Goal: Learn about a topic: Learn about a topic

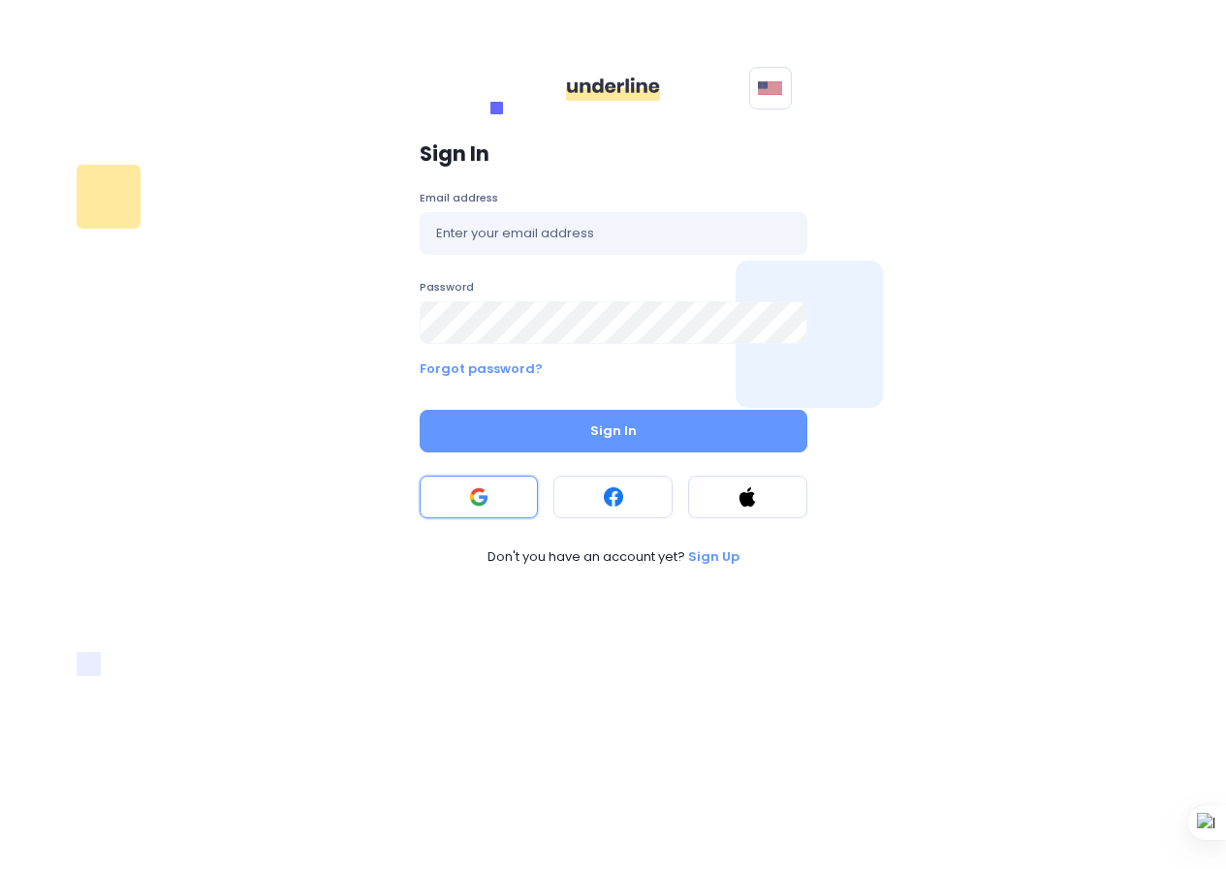
click at [465, 487] on button at bounding box center [479, 497] width 119 height 43
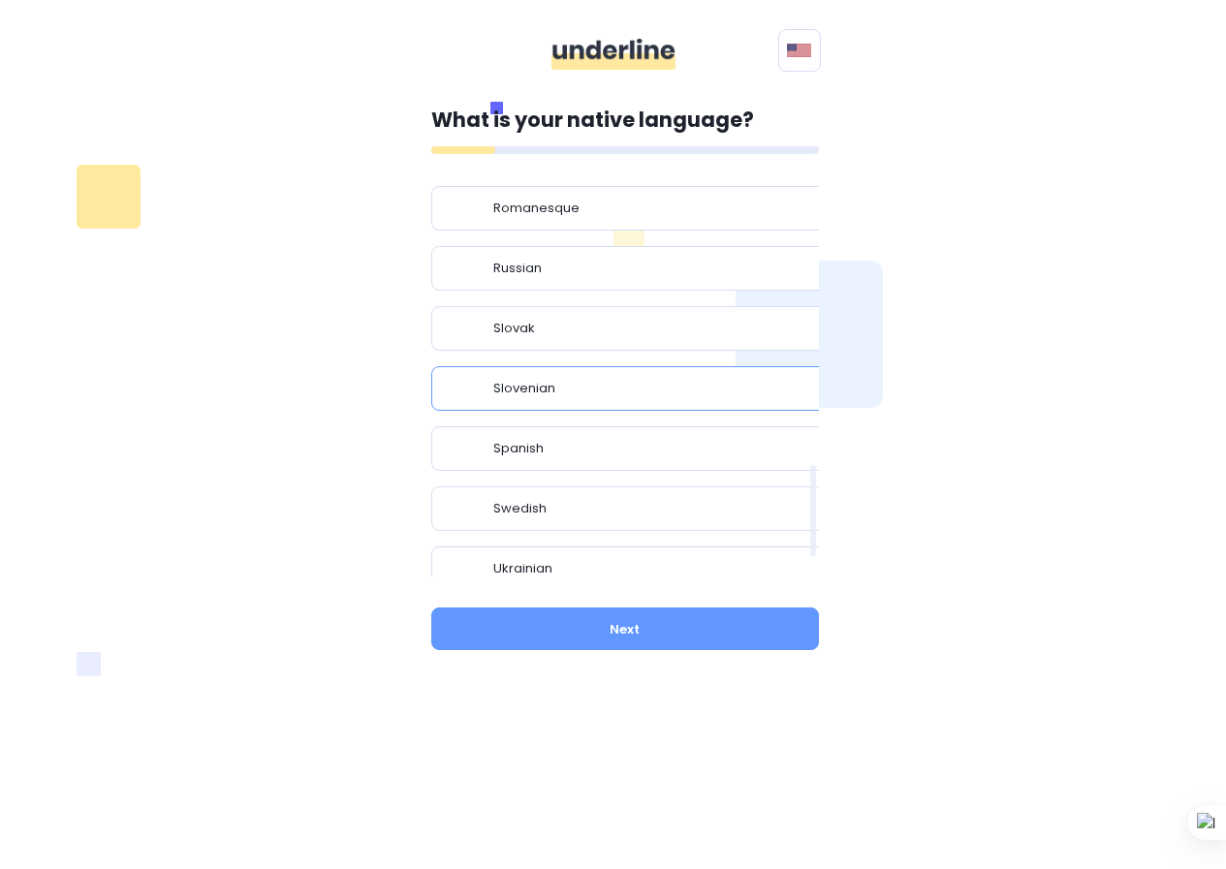
scroll to position [1277, 0]
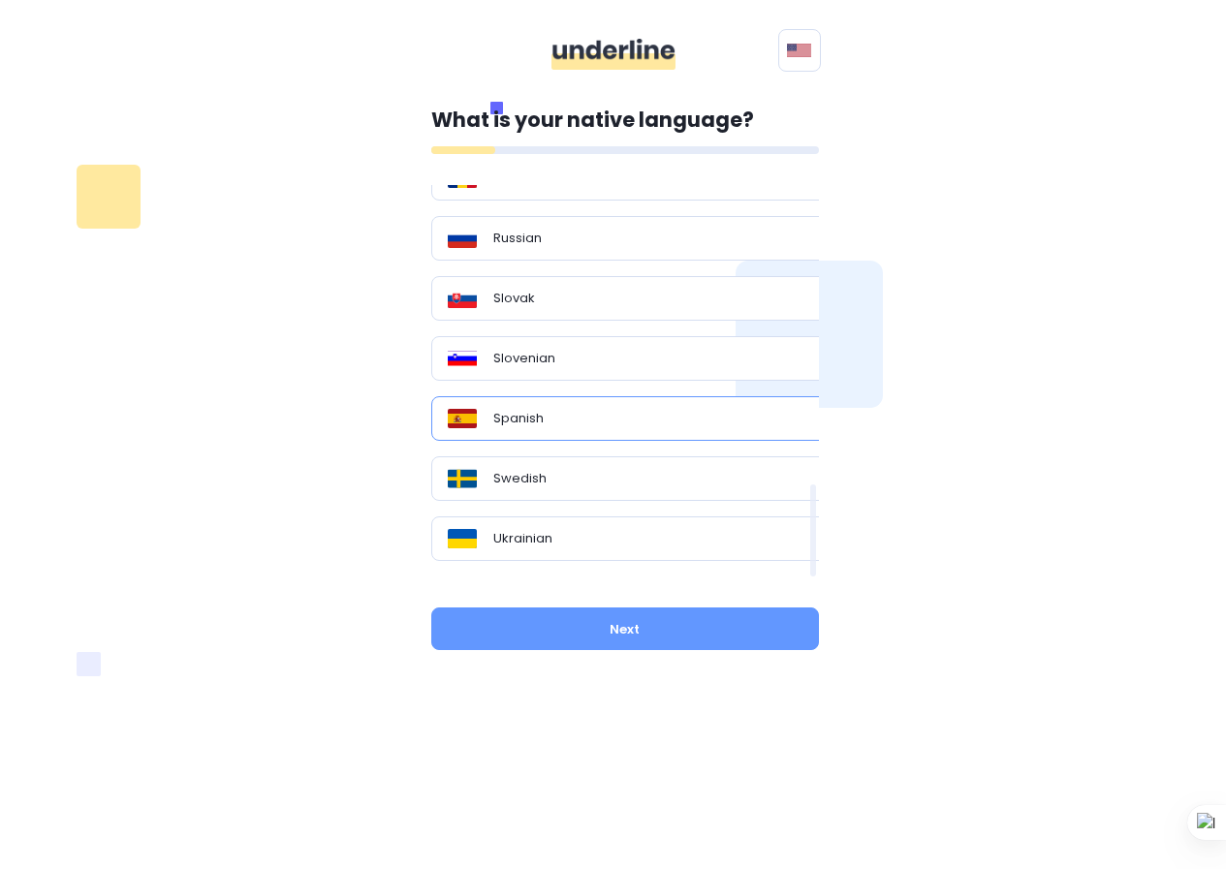
click at [663, 416] on div "Spanish" at bounding box center [632, 418] width 369 height 19
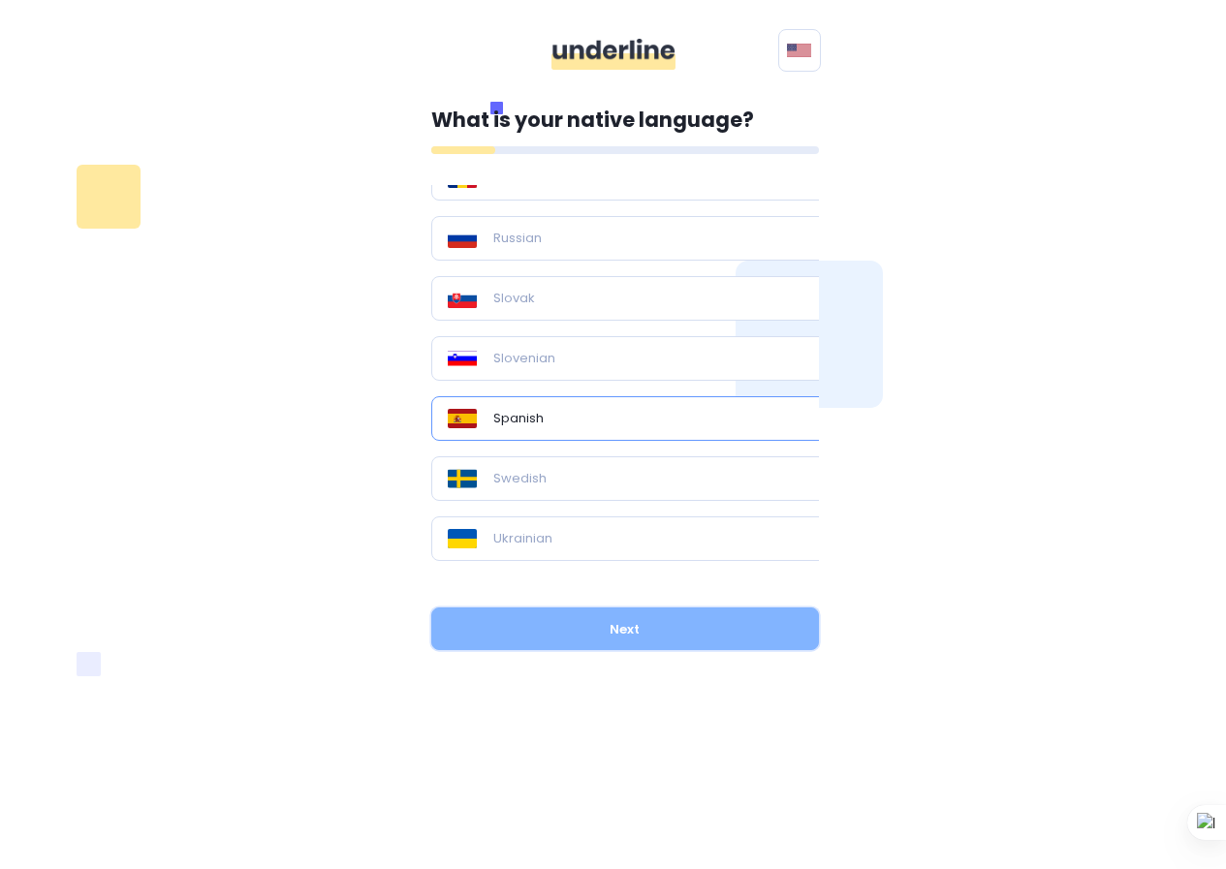
click at [725, 619] on button "Next" at bounding box center [625, 628] width 388 height 43
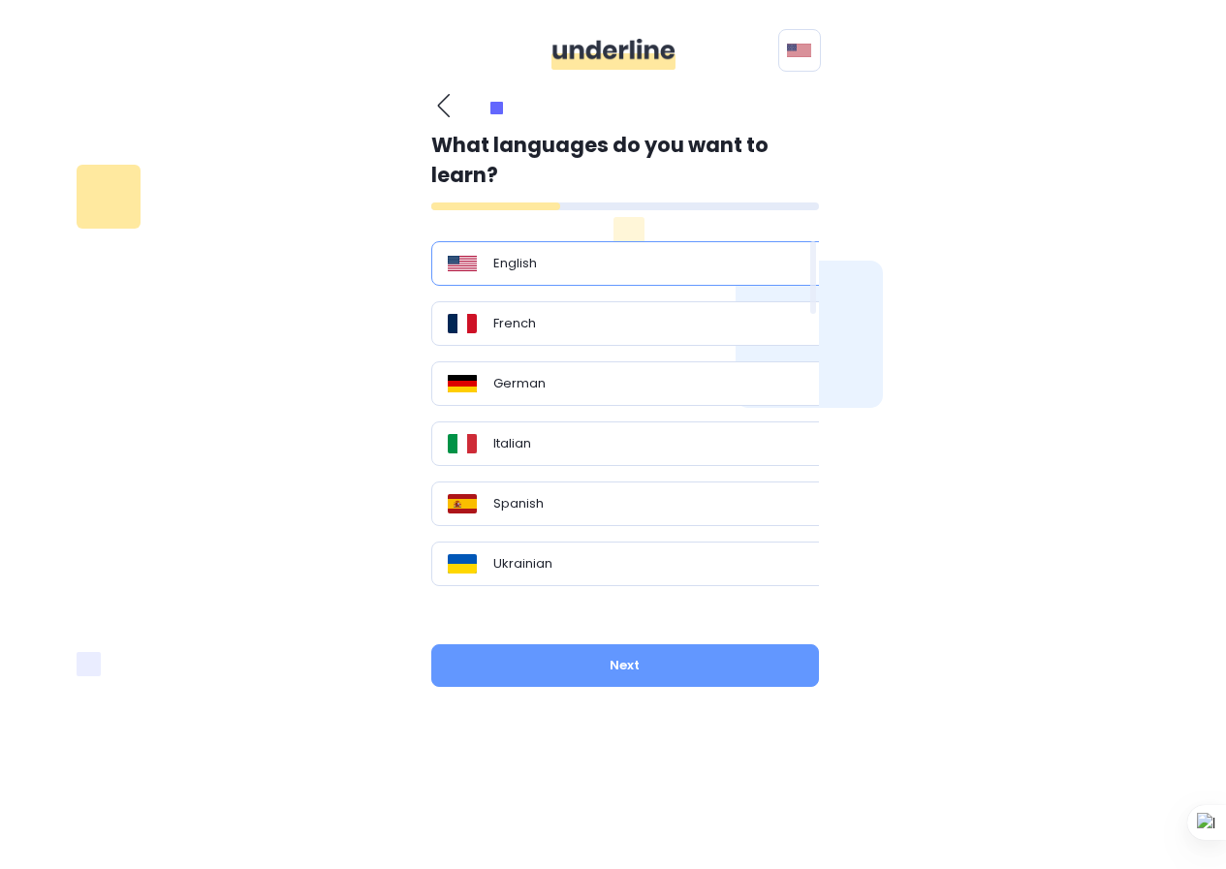
click at [686, 275] on div "English" at bounding box center [632, 263] width 402 height 45
click at [643, 393] on div "German" at bounding box center [632, 383] width 402 height 45
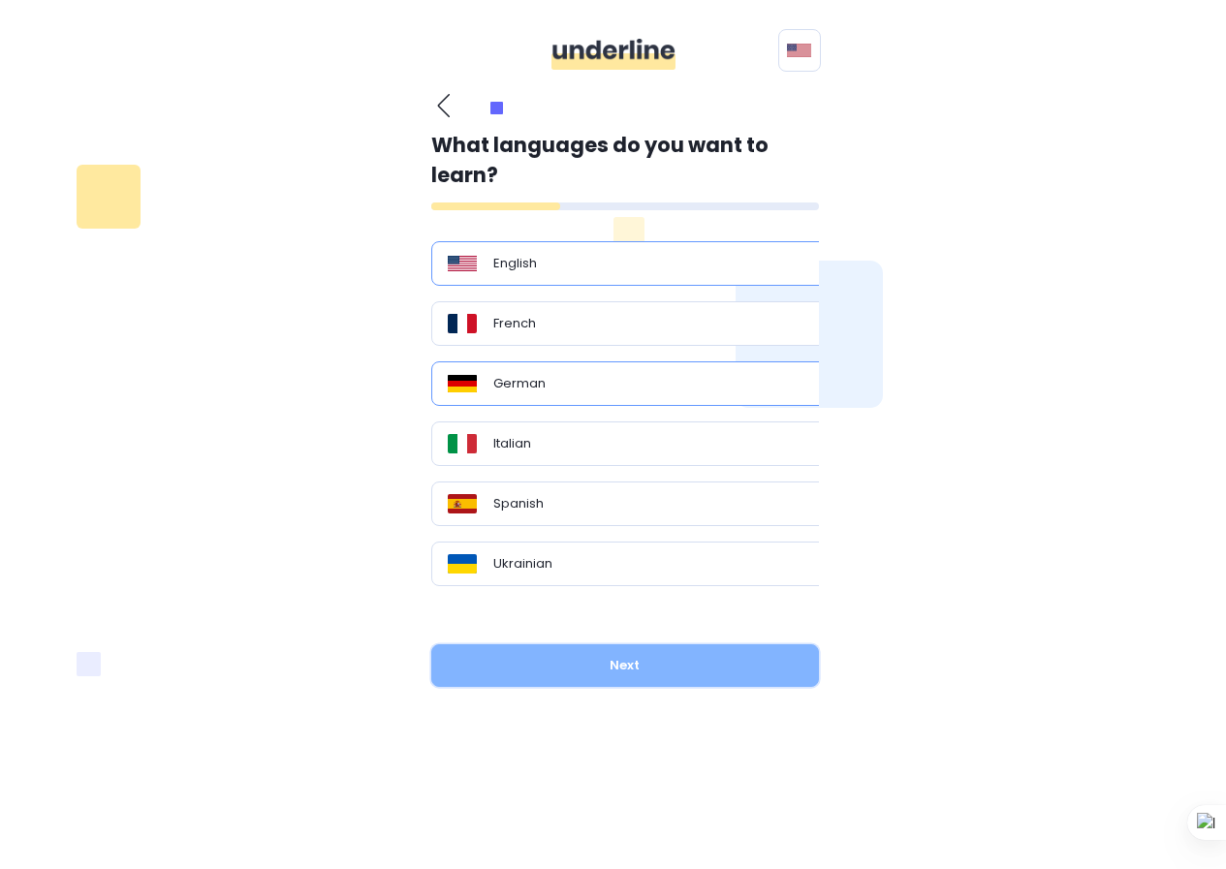
click at [640, 651] on button "Next" at bounding box center [625, 665] width 388 height 43
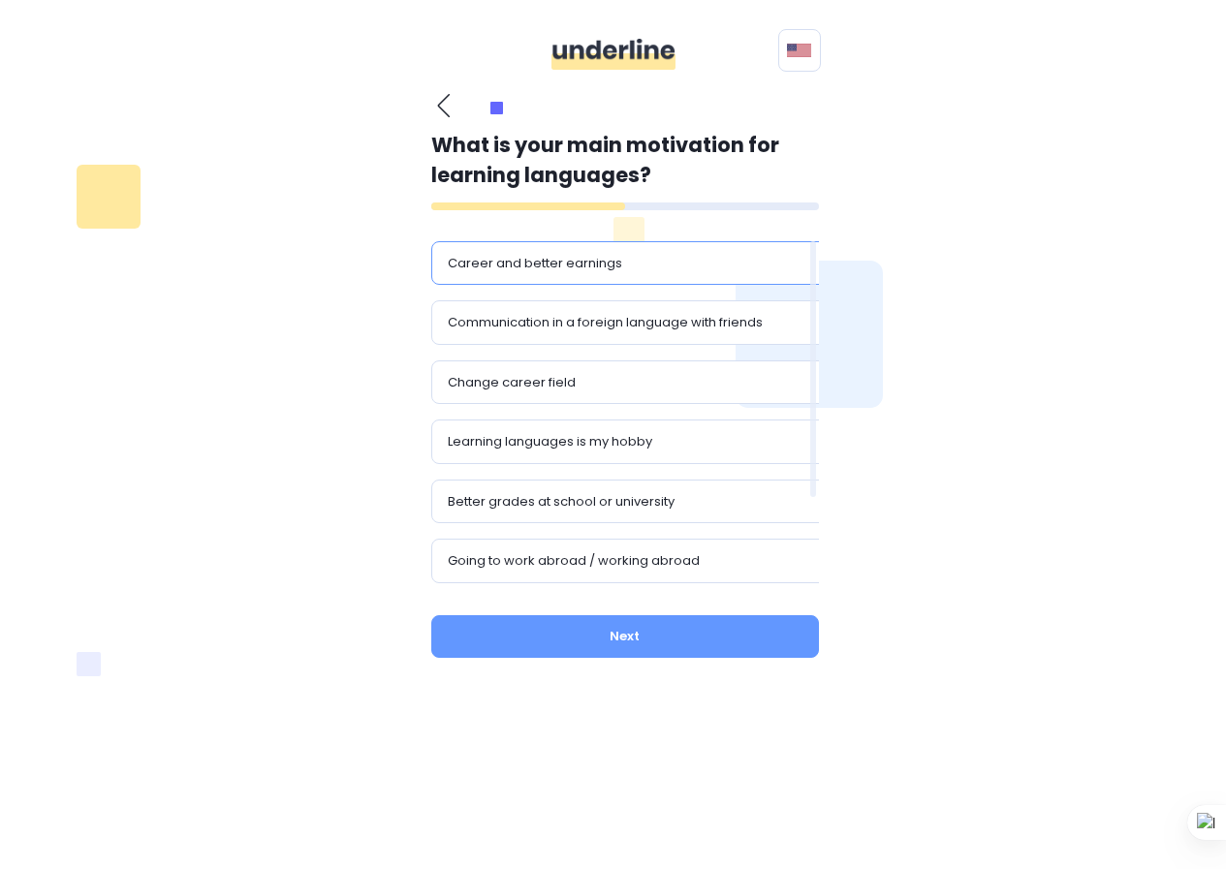
click at [666, 243] on div "Career and better earnings" at bounding box center [632, 263] width 402 height 45
click at [641, 394] on div "Change career field" at bounding box center [632, 382] width 402 height 45
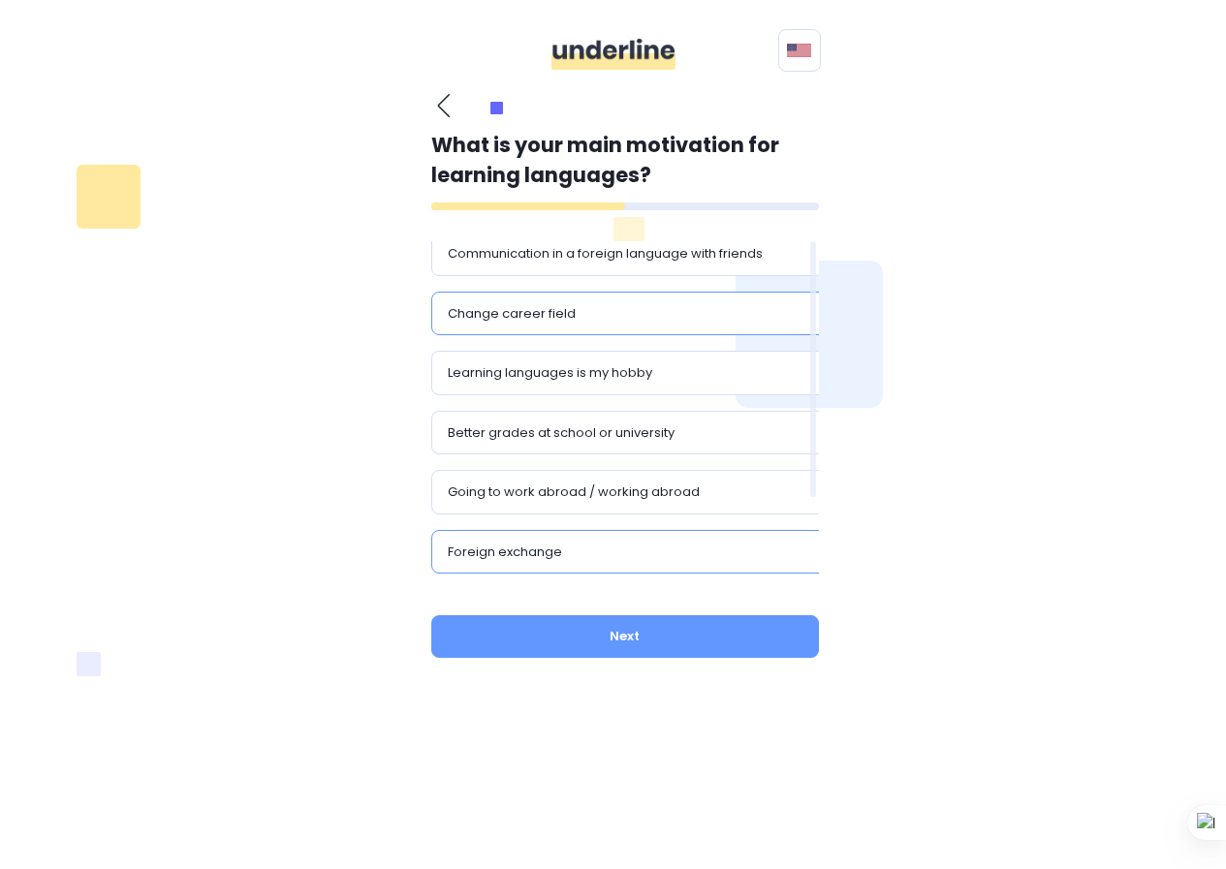
scroll to position [116, 0]
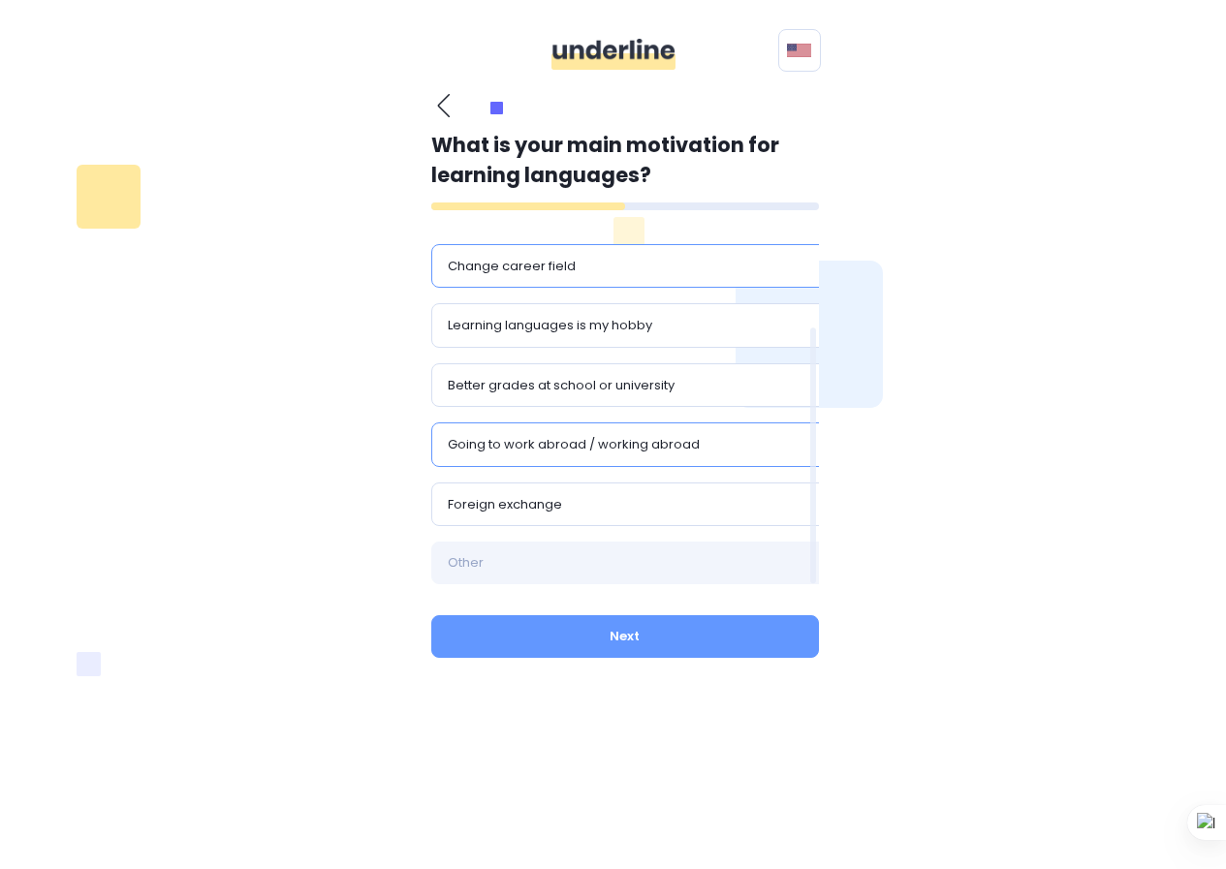
click at [734, 448] on div "Going to work abroad / working abroad" at bounding box center [632, 444] width 369 height 19
click at [560, 522] on div "Foreign exchange" at bounding box center [632, 505] width 402 height 45
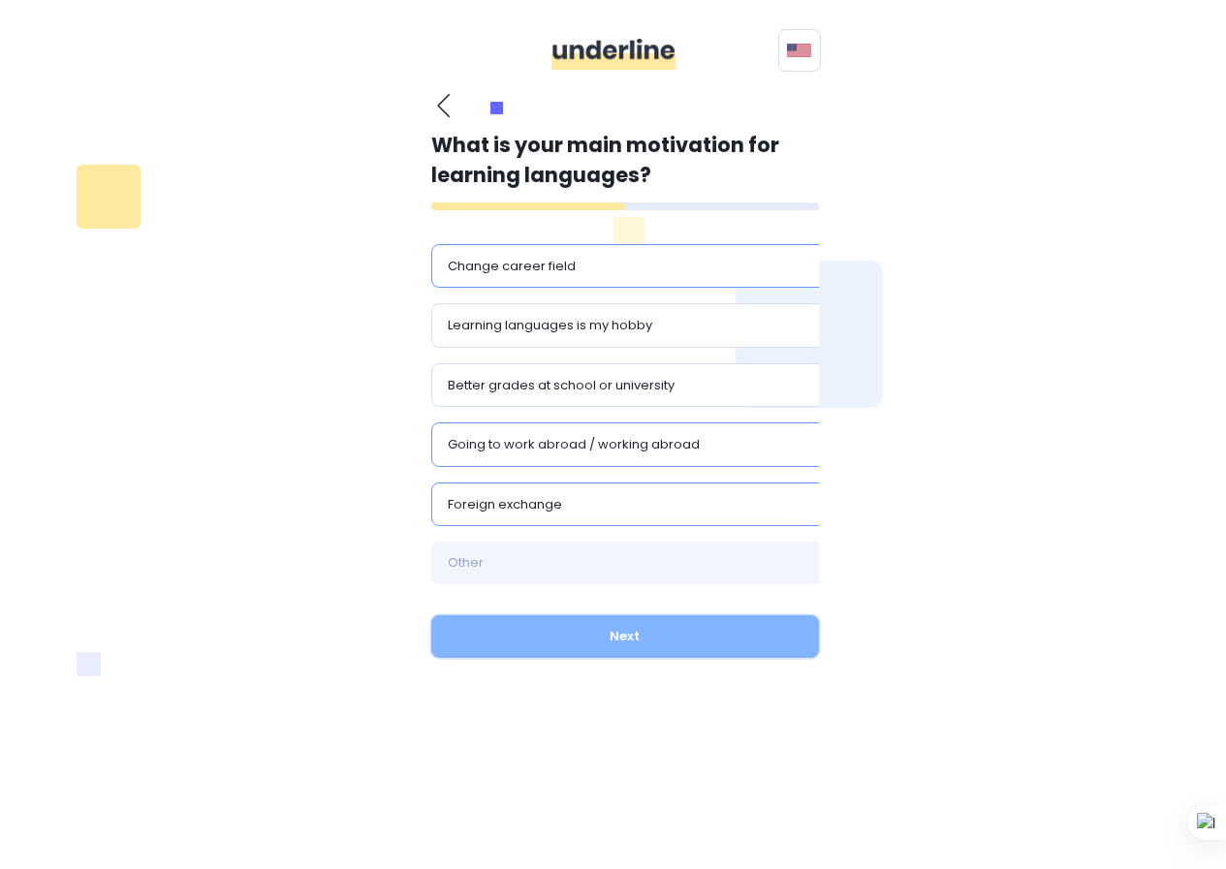
click at [595, 635] on button "Next" at bounding box center [625, 636] width 388 height 43
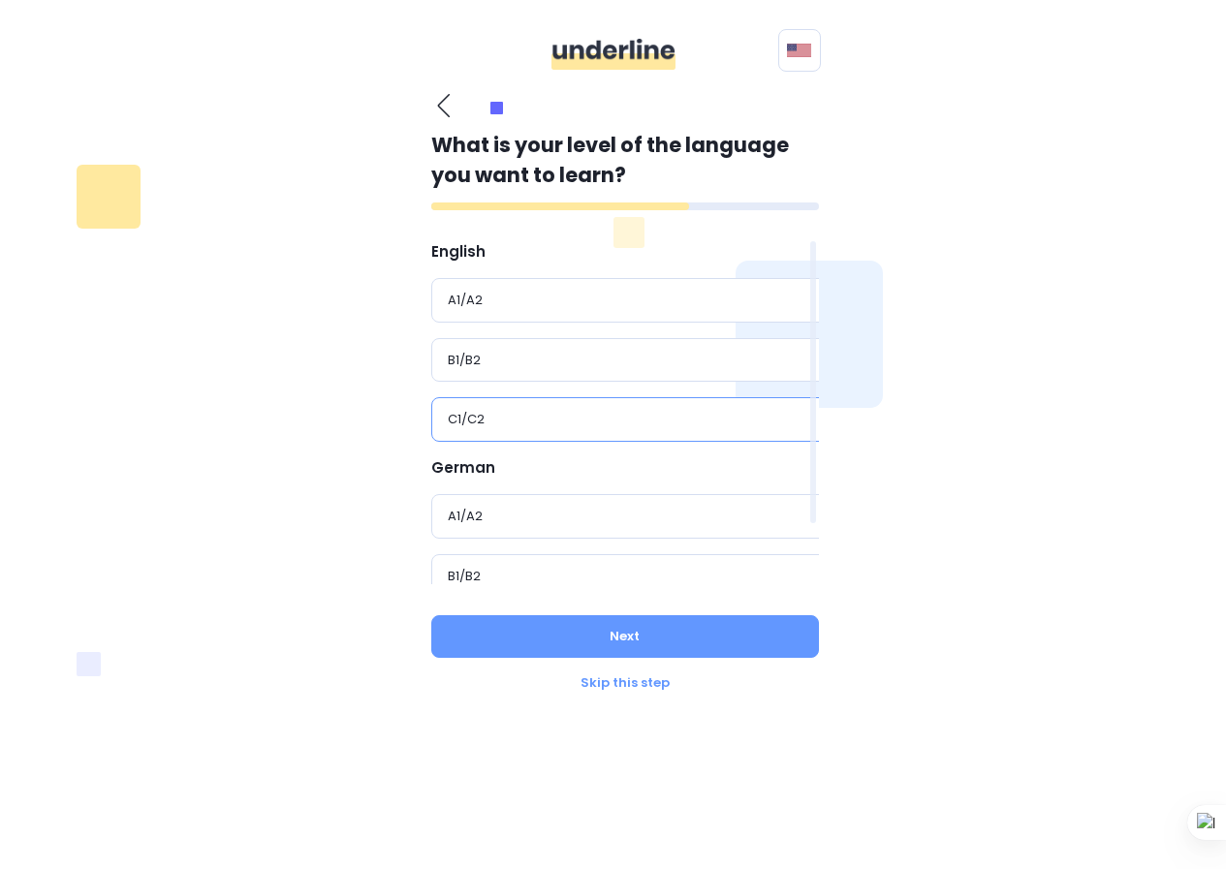
click at [603, 412] on div "C1/C2" at bounding box center [632, 419] width 369 height 19
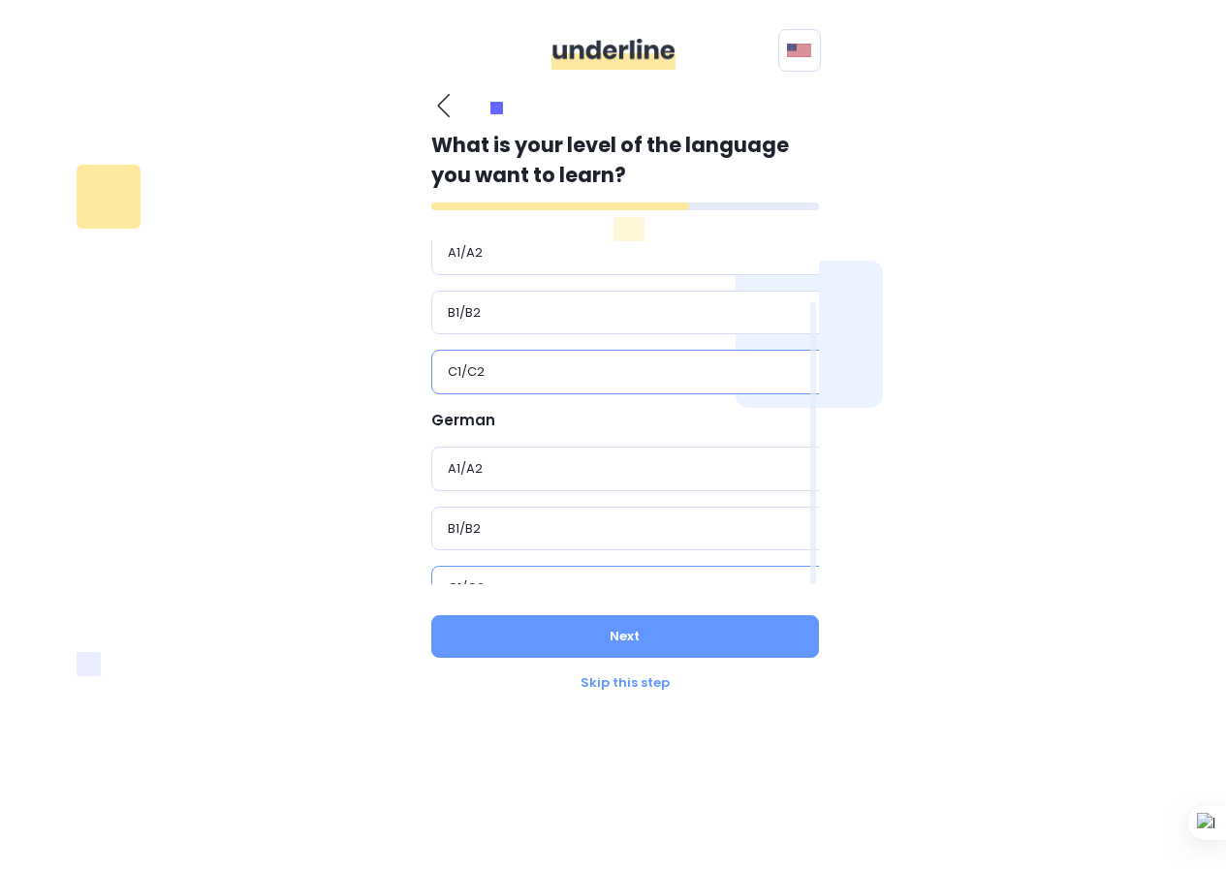
scroll to position [74, 0]
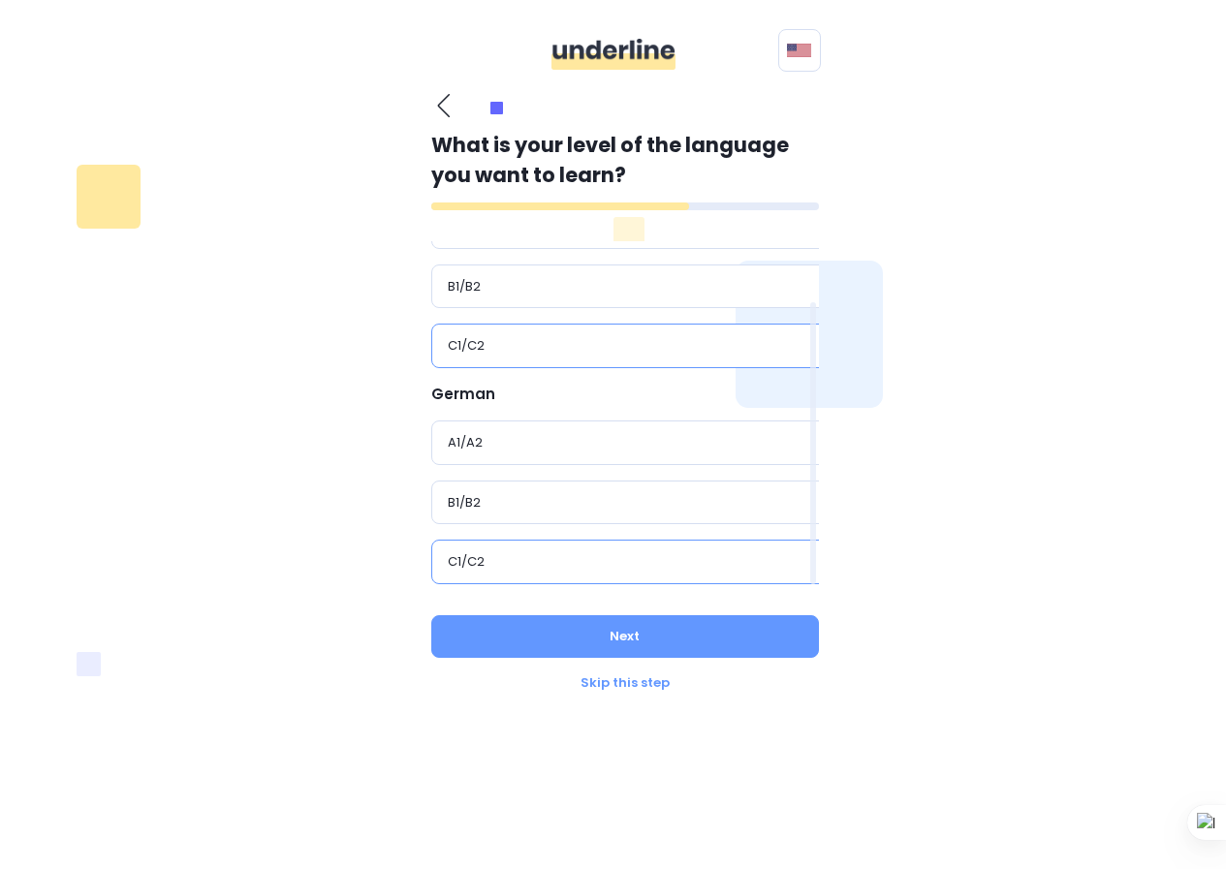
click at [599, 547] on div "C1/C2" at bounding box center [632, 562] width 402 height 45
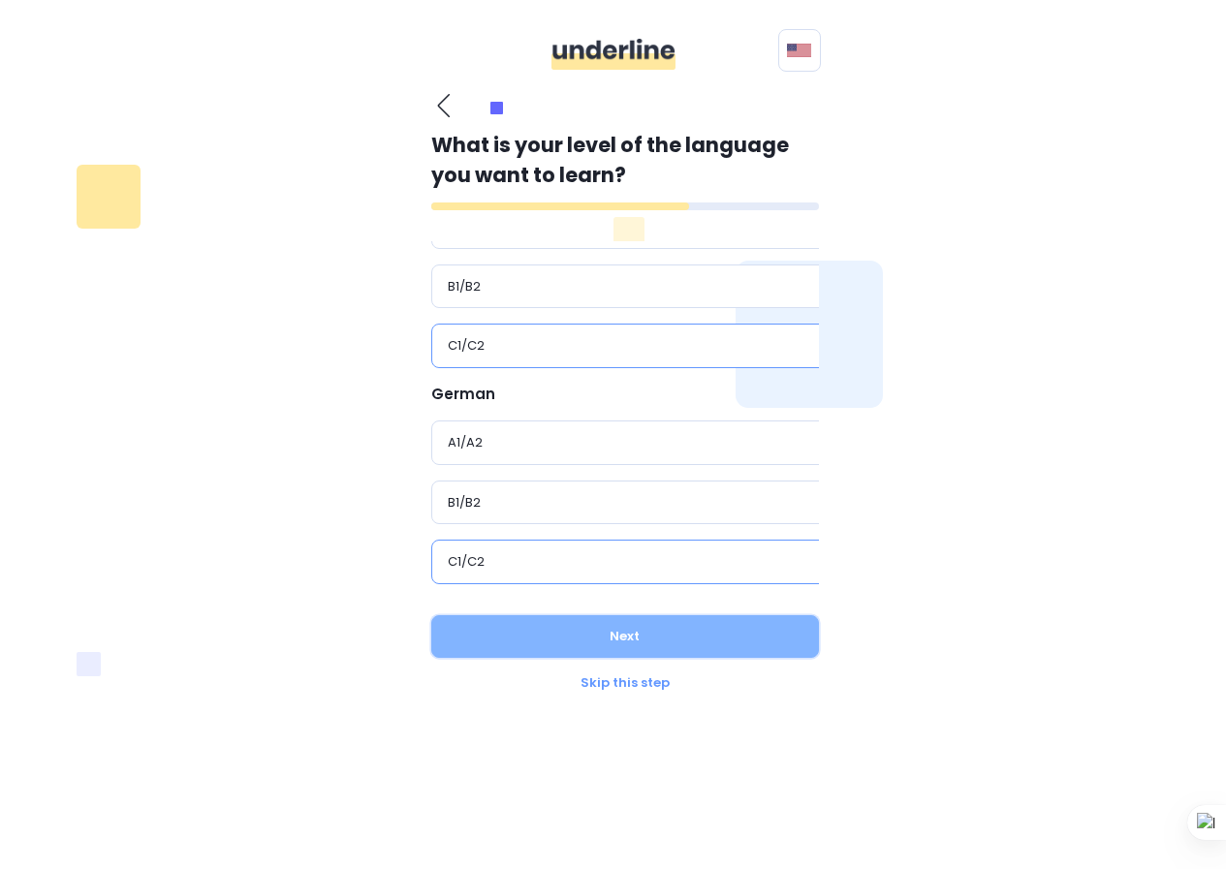
click at [590, 644] on button "Next" at bounding box center [625, 636] width 388 height 43
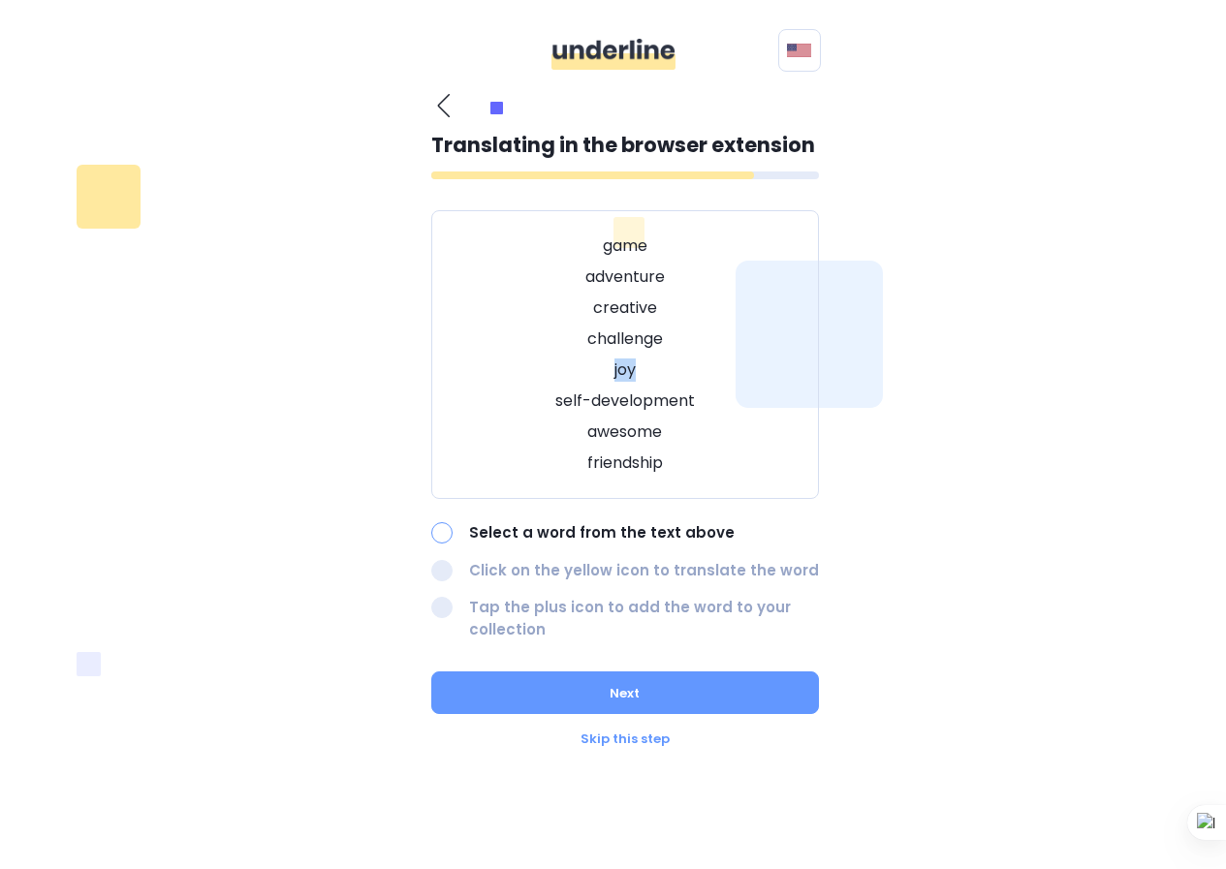
drag, startPoint x: 610, startPoint y: 372, endPoint x: 637, endPoint y: 369, distance: 26.3
click at [637, 369] on p "joy" at bounding box center [624, 369] width 339 height 23
click at [628, 328] on p "challenge" at bounding box center [624, 338] width 339 height 23
drag, startPoint x: 583, startPoint y: 340, endPoint x: 698, endPoint y: 349, distance: 114.7
click at [698, 349] on p "challenge" at bounding box center [624, 338] width 339 height 23
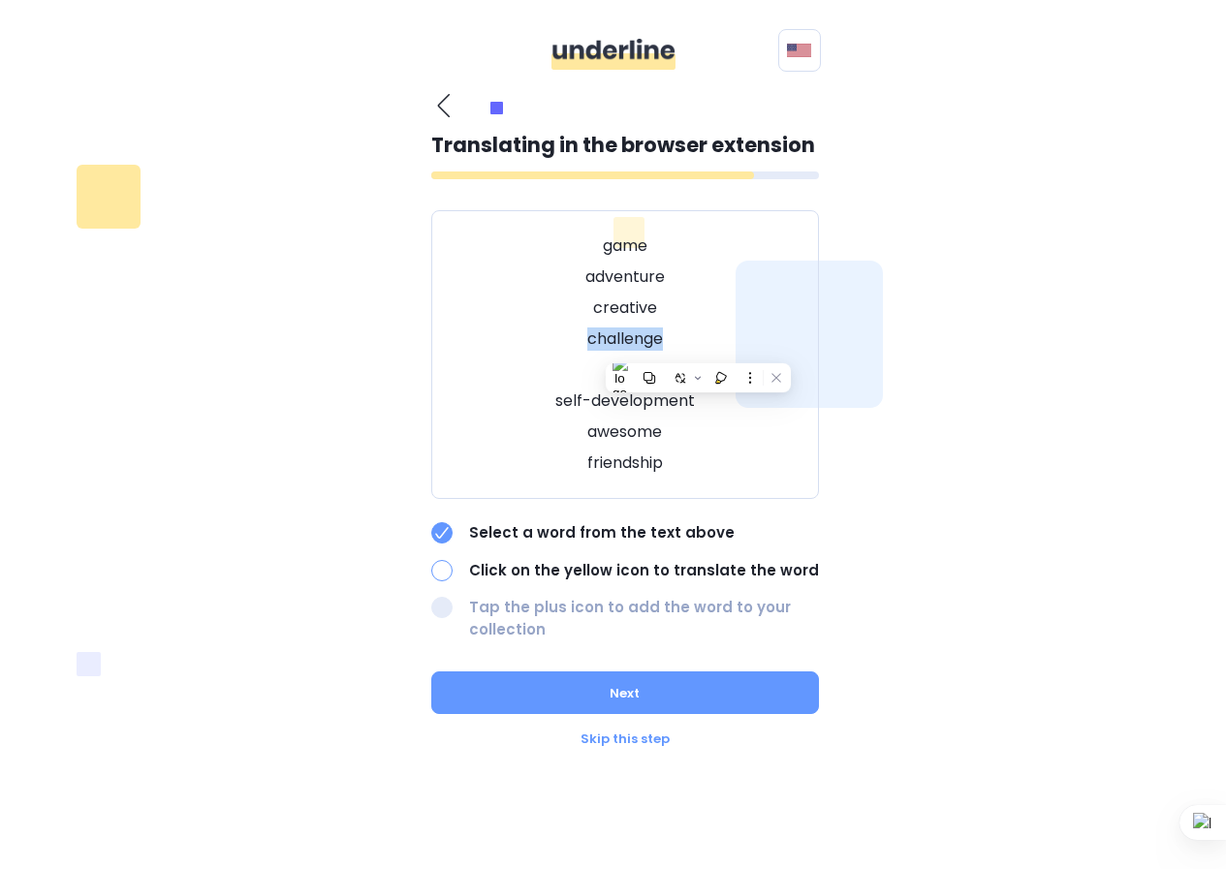
click at [120, 868] on img at bounding box center [64, 881] width 112 height 19
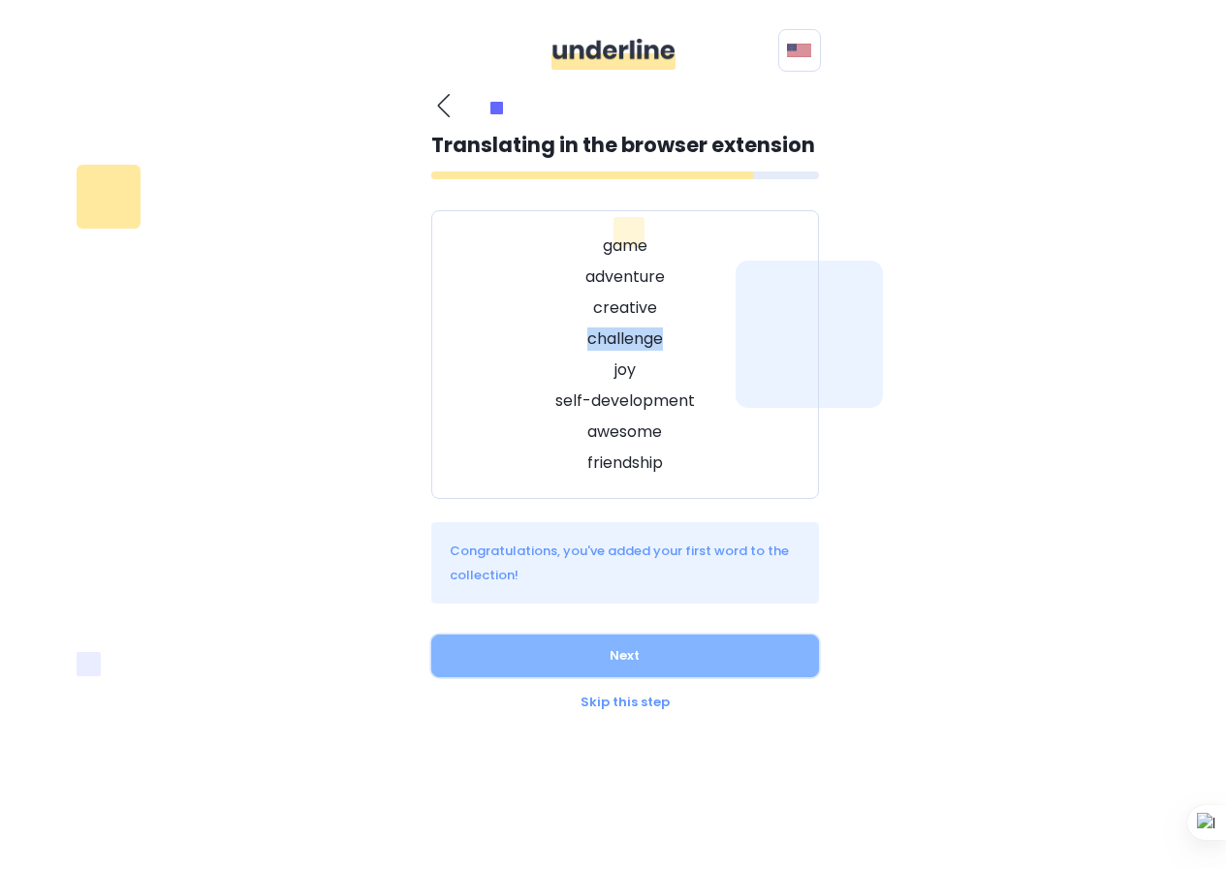
click at [692, 657] on button "Next" at bounding box center [625, 656] width 388 height 43
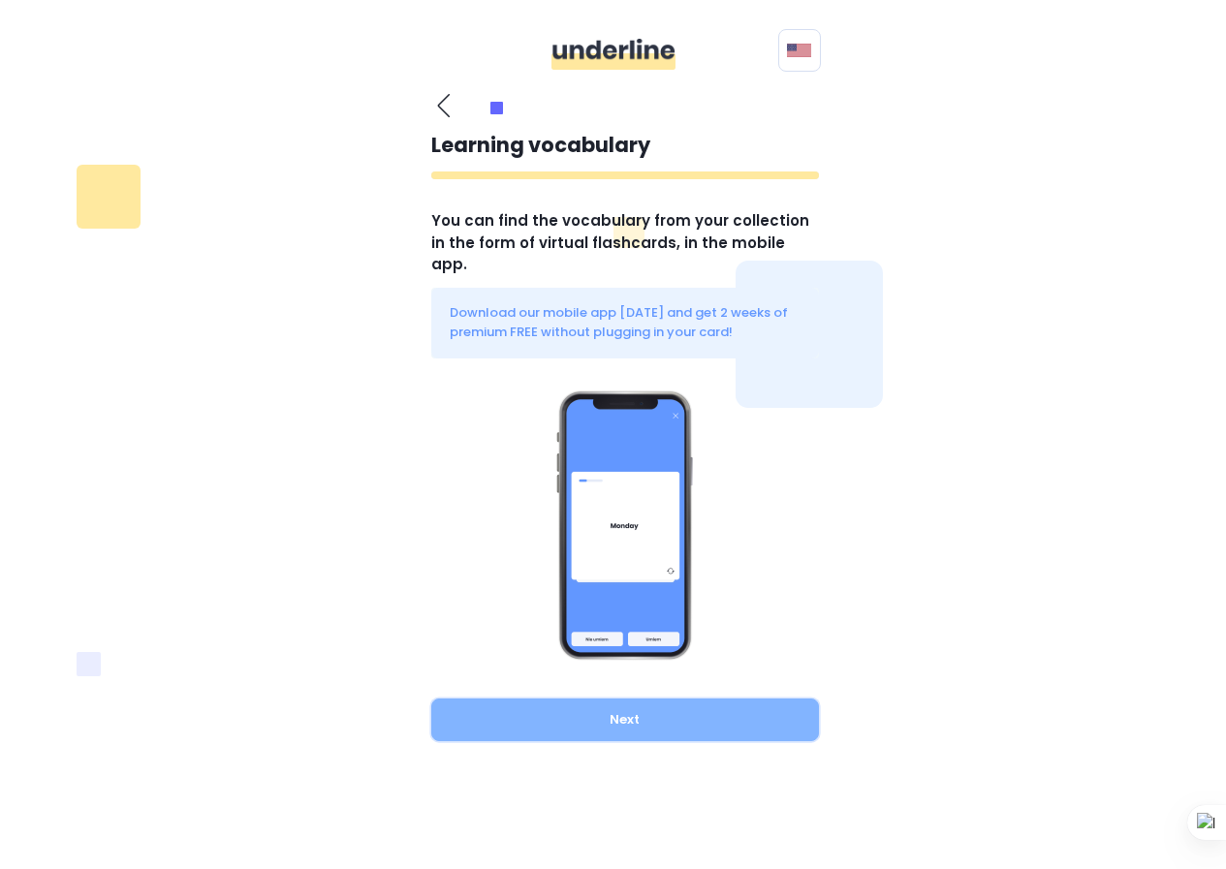
click at [713, 709] on button "Next" at bounding box center [625, 720] width 388 height 43
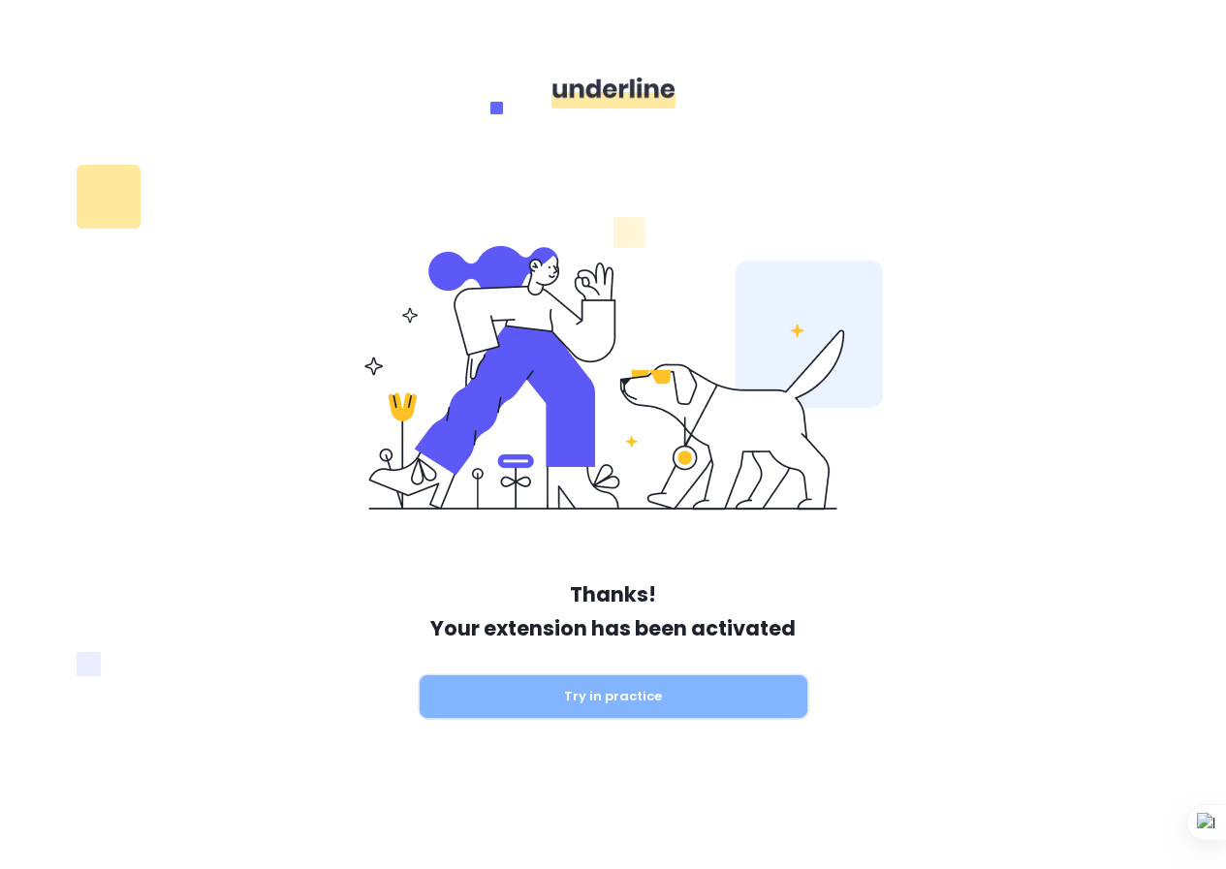
click at [685, 712] on button "Try in practice" at bounding box center [614, 696] width 388 height 43
